Goal: Find specific page/section: Find specific page/section

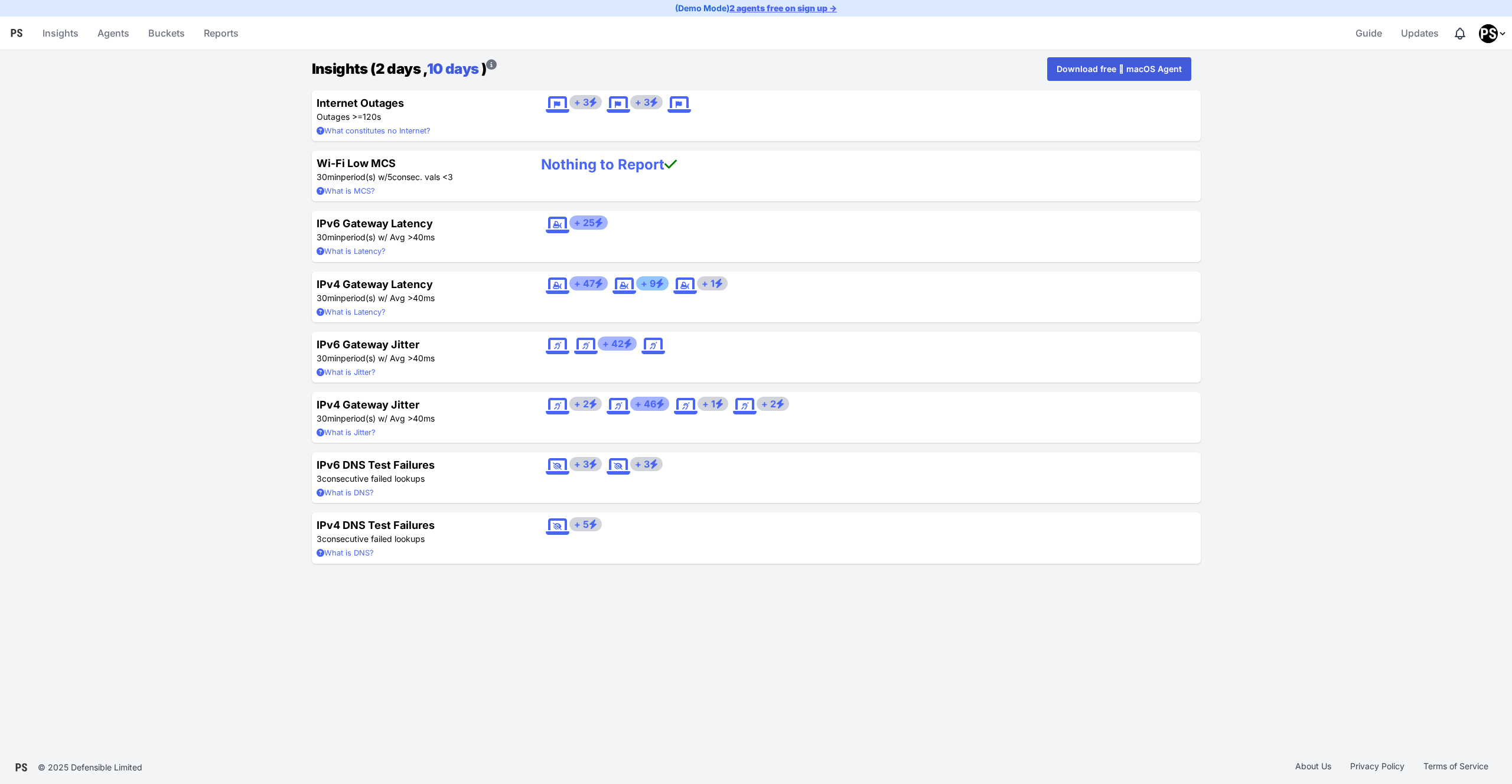
click at [458, 64] on link "10 days" at bounding box center [453, 69] width 52 height 17
